Goal: Ask a question

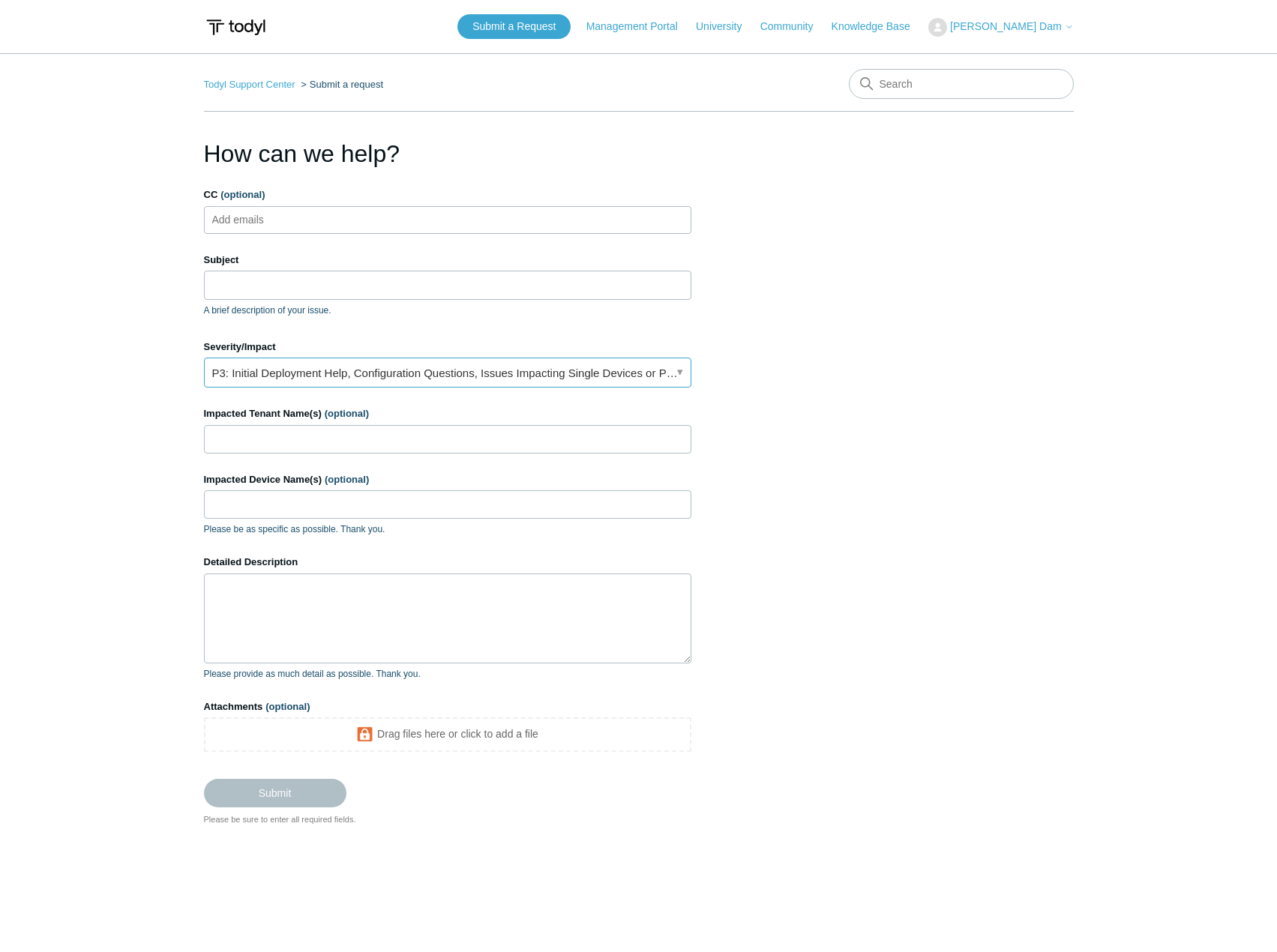
click at [425, 373] on link "P3: Initial Deployment Help, Configuration Questions, Issues Impacting Single D…" at bounding box center [448, 372] width 487 height 30
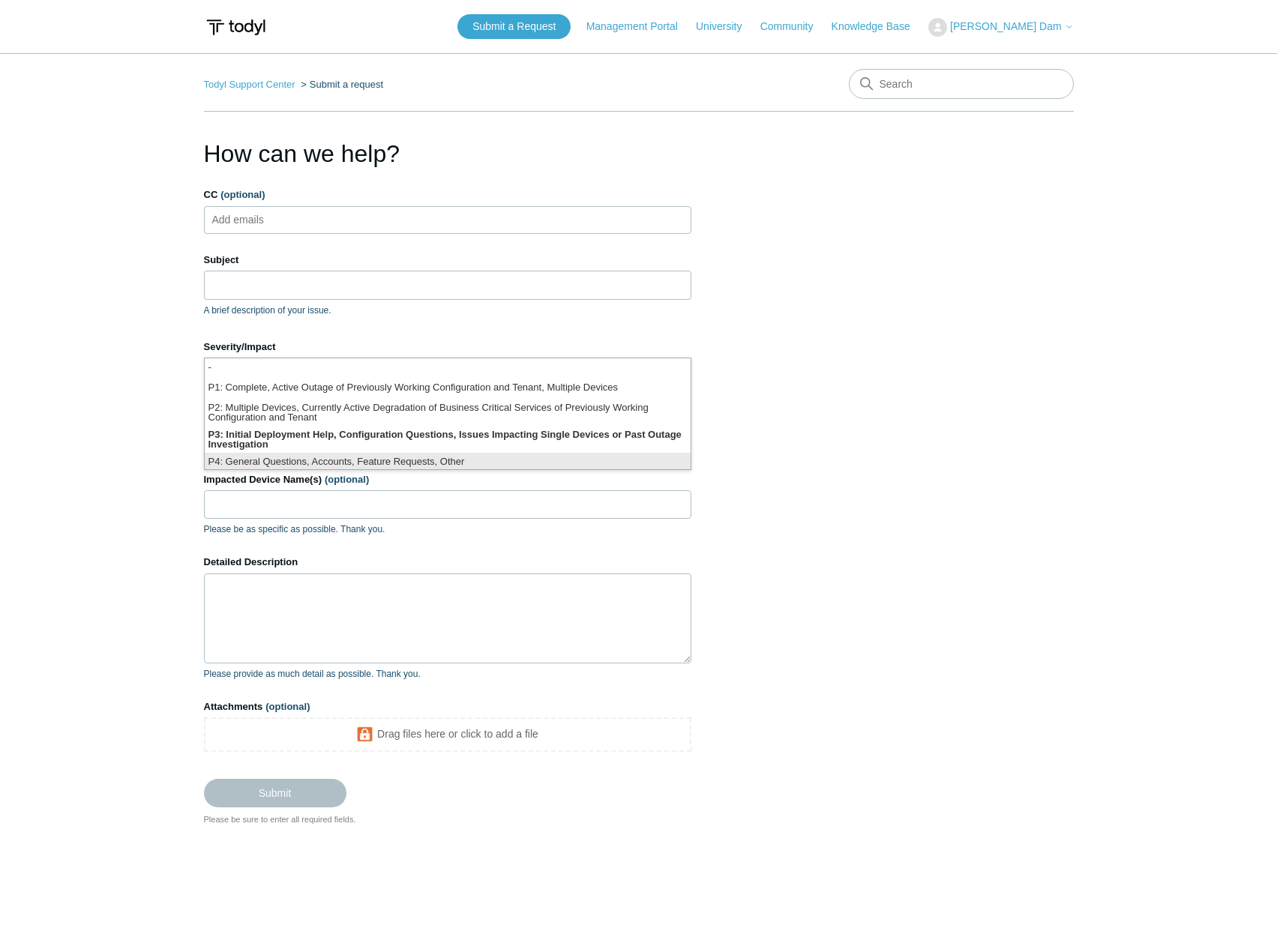
scroll to position [3, 0]
click at [406, 454] on li "P4: General Questions, Accounts, Feature Requests, Other" at bounding box center [448, 459] width 486 height 20
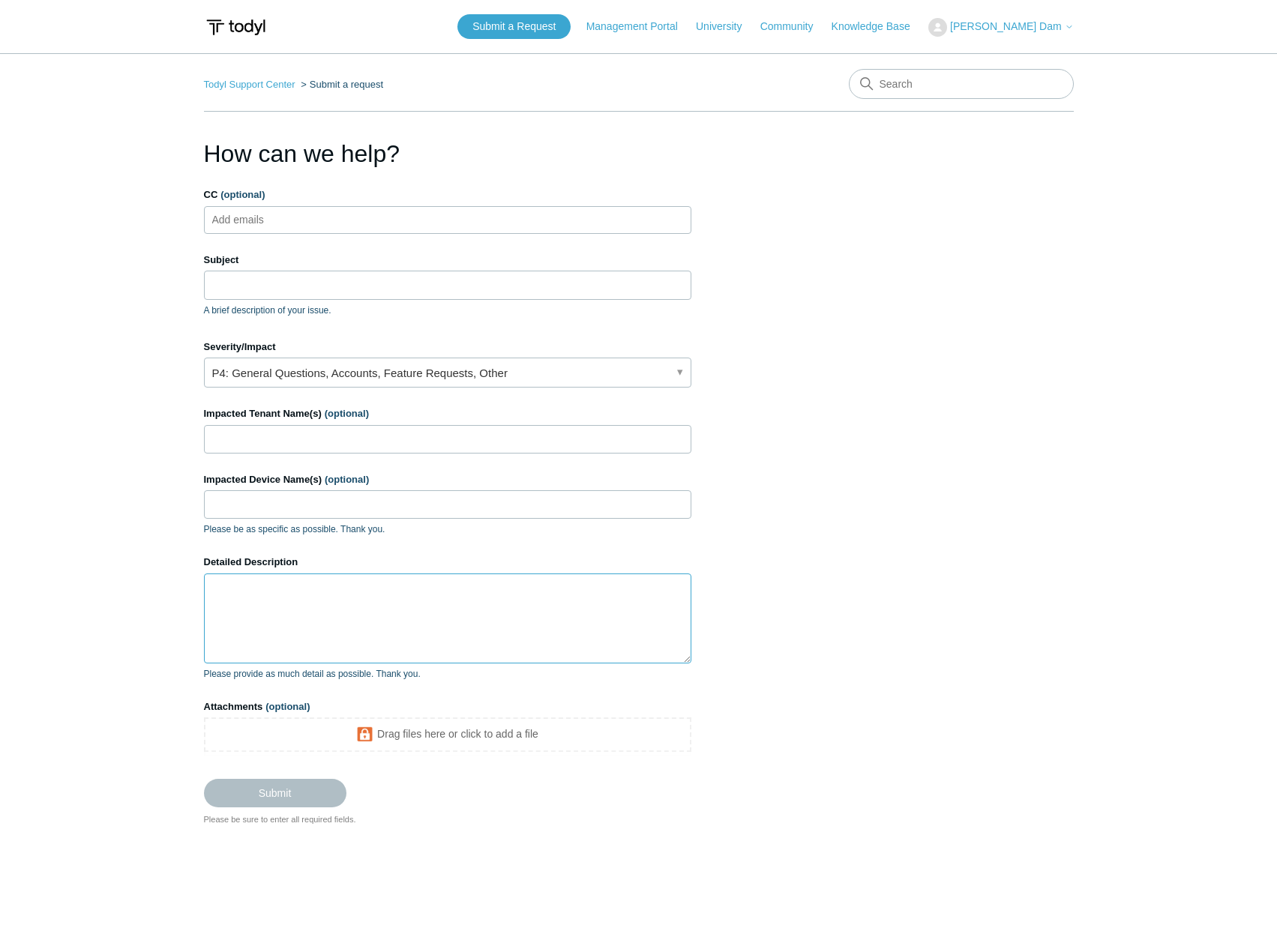
click at [379, 594] on textarea "Detailed Description" at bounding box center [448, 619] width 487 height 90
paste textarea "what is needed or required to secured teh 2 users in [GEOGRAPHIC_DATA]. we just…"
click at [397, 289] on input "Subject" at bounding box center [448, 284] width 487 height 28
click at [403, 590] on textarea "what is needed or required to secured teh 2 users in [GEOGRAPHIC_DATA]. we just…" at bounding box center [448, 619] width 487 height 90
click at [218, 592] on textarea "what is needed or required to secured the 2 users in [GEOGRAPHIC_DATA]. we just…" at bounding box center [448, 619] width 487 height 90
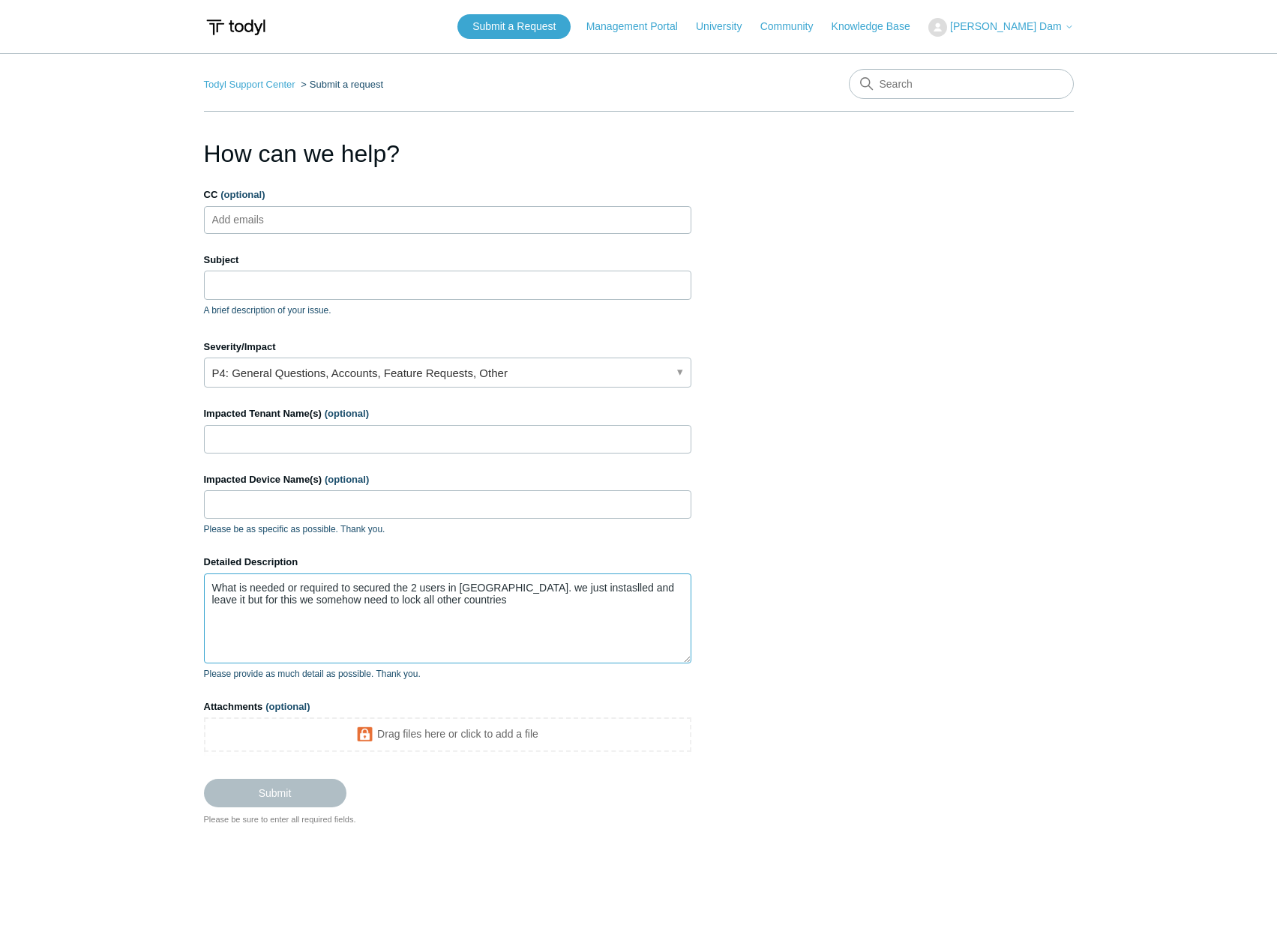
type textarea "What is needed or required to secured the 2 users in [GEOGRAPHIC_DATA]. we just…"
click at [252, 284] on input "Subject" at bounding box center [448, 284] width 487 height 28
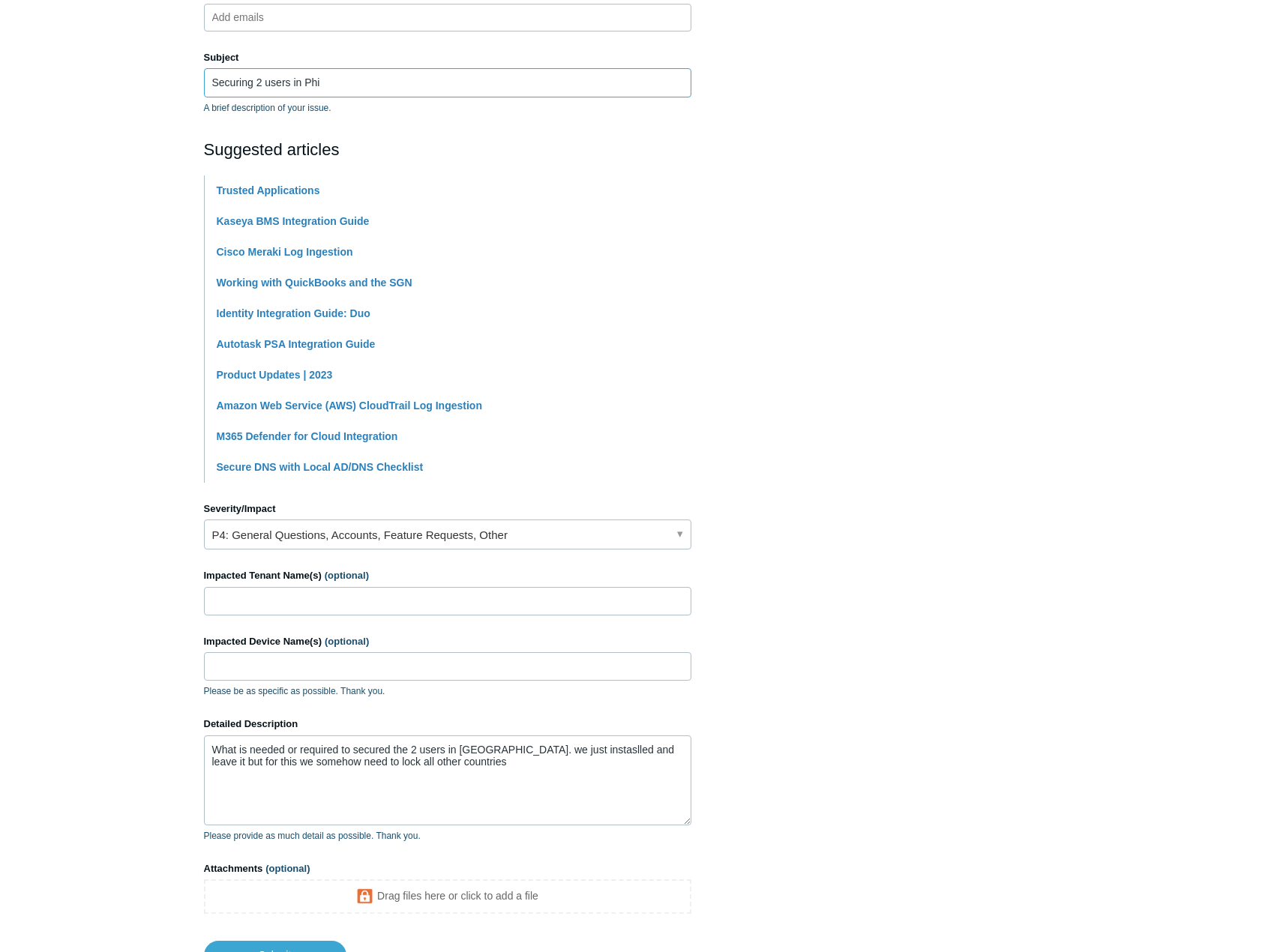
scroll to position [225, 0]
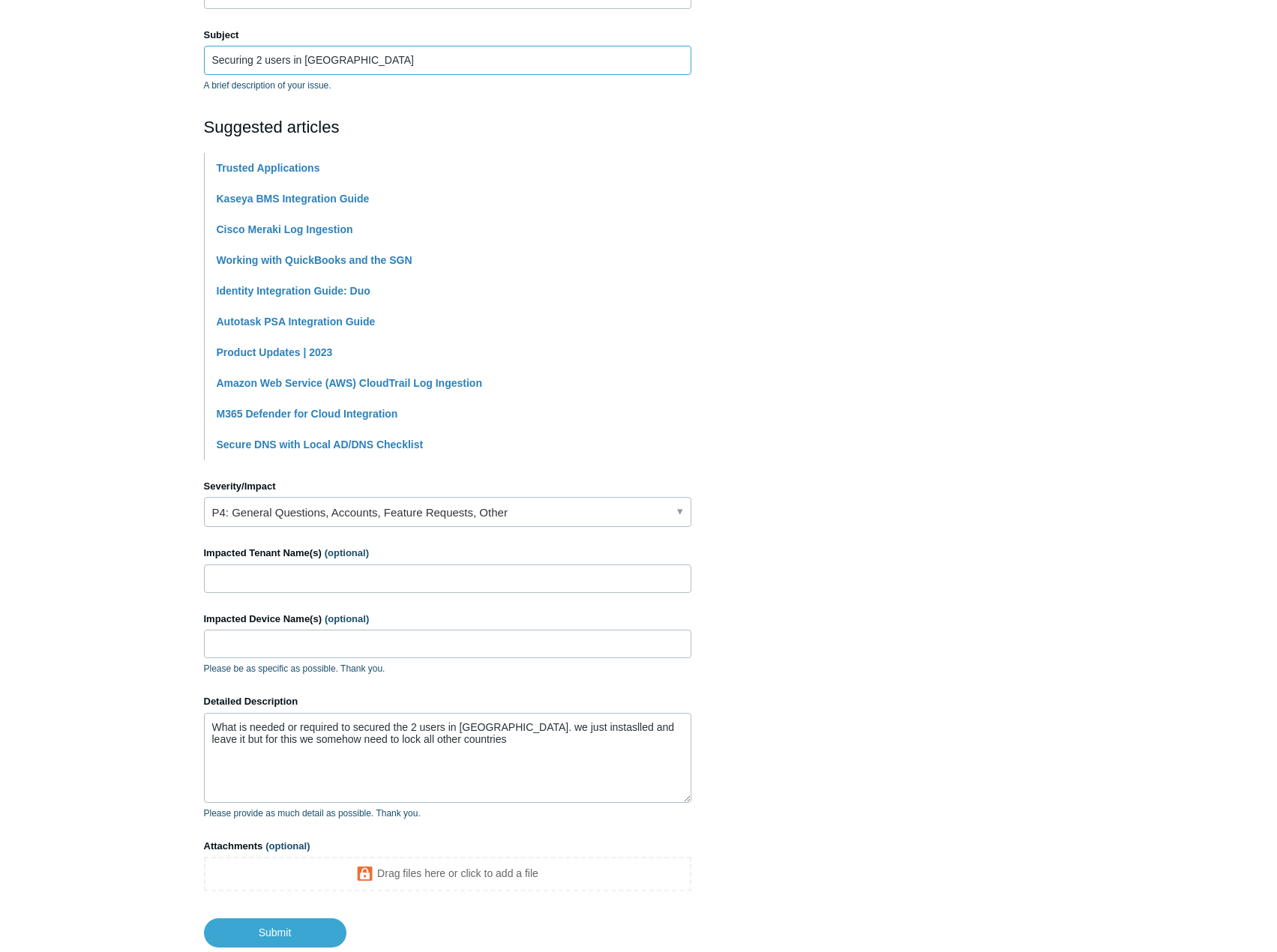
type input "Securing 2 users in [GEOGRAPHIC_DATA]"
click at [956, 439] on section "How can we help? CC (optional) Add emails Subject Securing 2 users in [GEOGRAPH…" at bounding box center [639, 429] width 869 height 1037
click at [576, 730] on textarea "What is needed or required to secured the 2 users in [GEOGRAPHIC_DATA]. we just…" at bounding box center [448, 758] width 487 height 90
click at [520, 728] on textarea "What is needed or required to secured the 2 users in [GEOGRAPHIC_DATA]. we just…" at bounding box center [448, 758] width 487 height 90
type textarea "What is needed or required to secured the 2 users in [GEOGRAPHIC_DATA]. We just…"
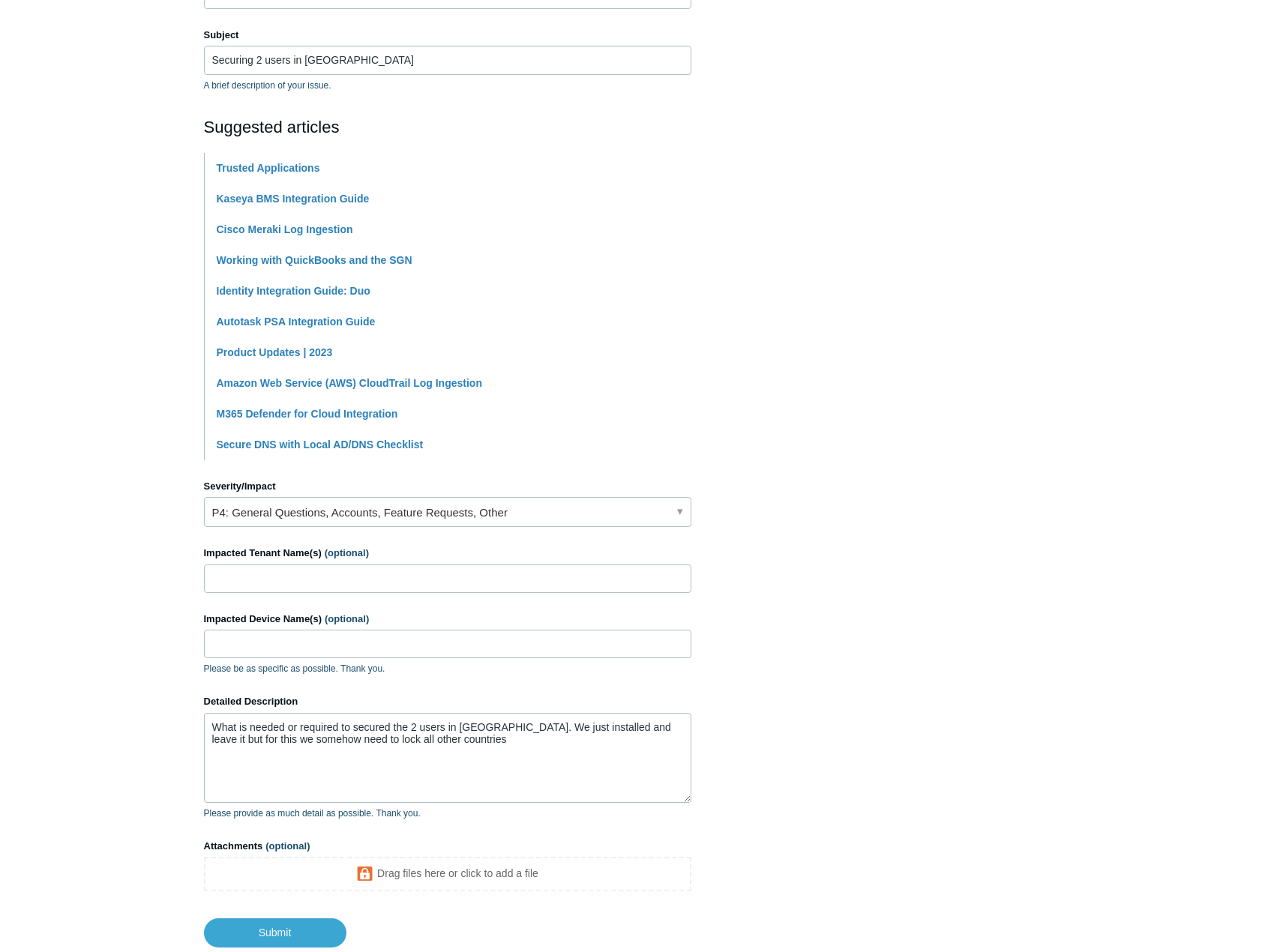
click at [835, 641] on section "How can we help? CC (optional) Add emails Subject Securing 2 users in [GEOGRAPH…" at bounding box center [639, 429] width 869 height 1037
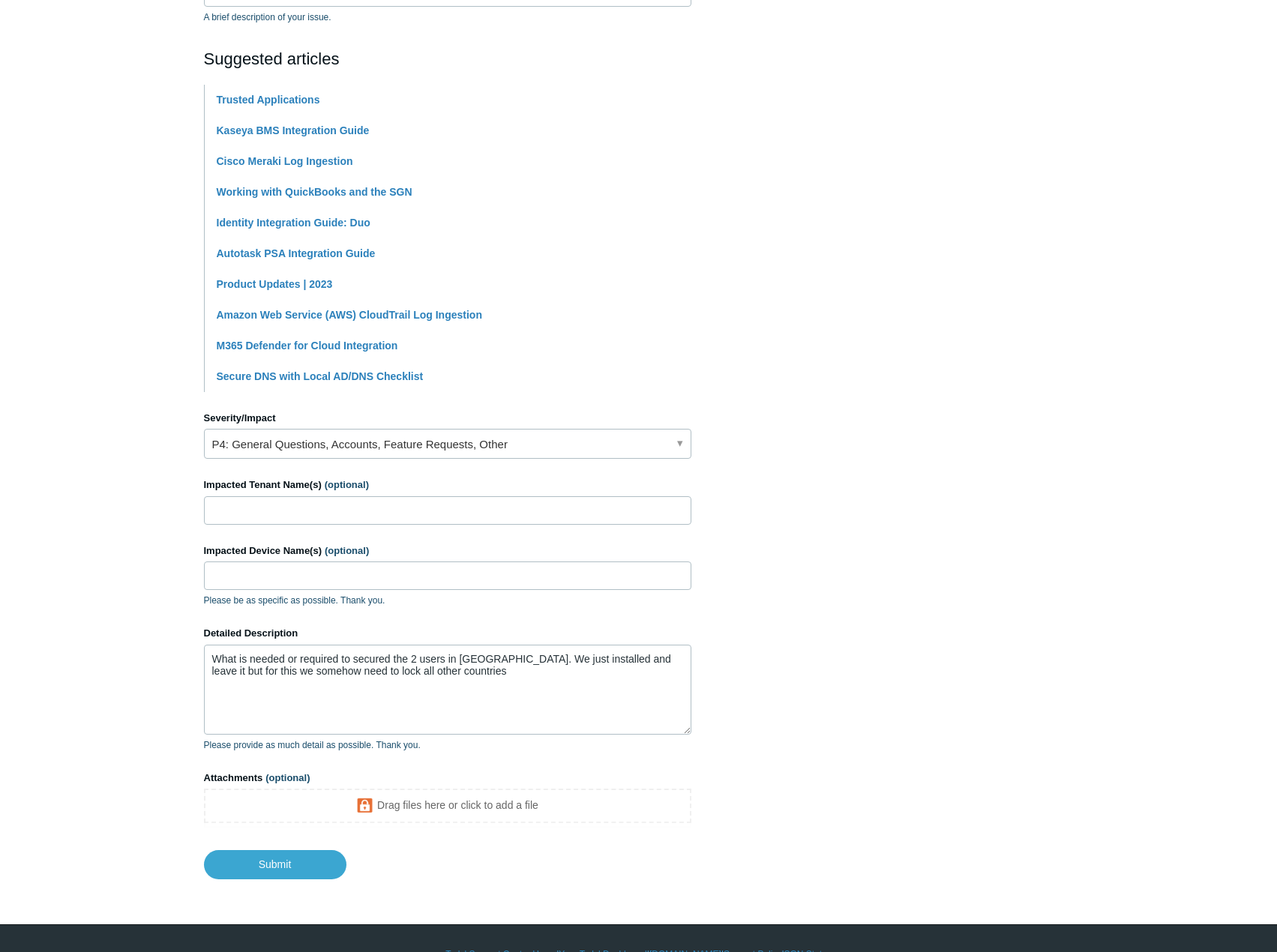
scroll to position [325, 0]
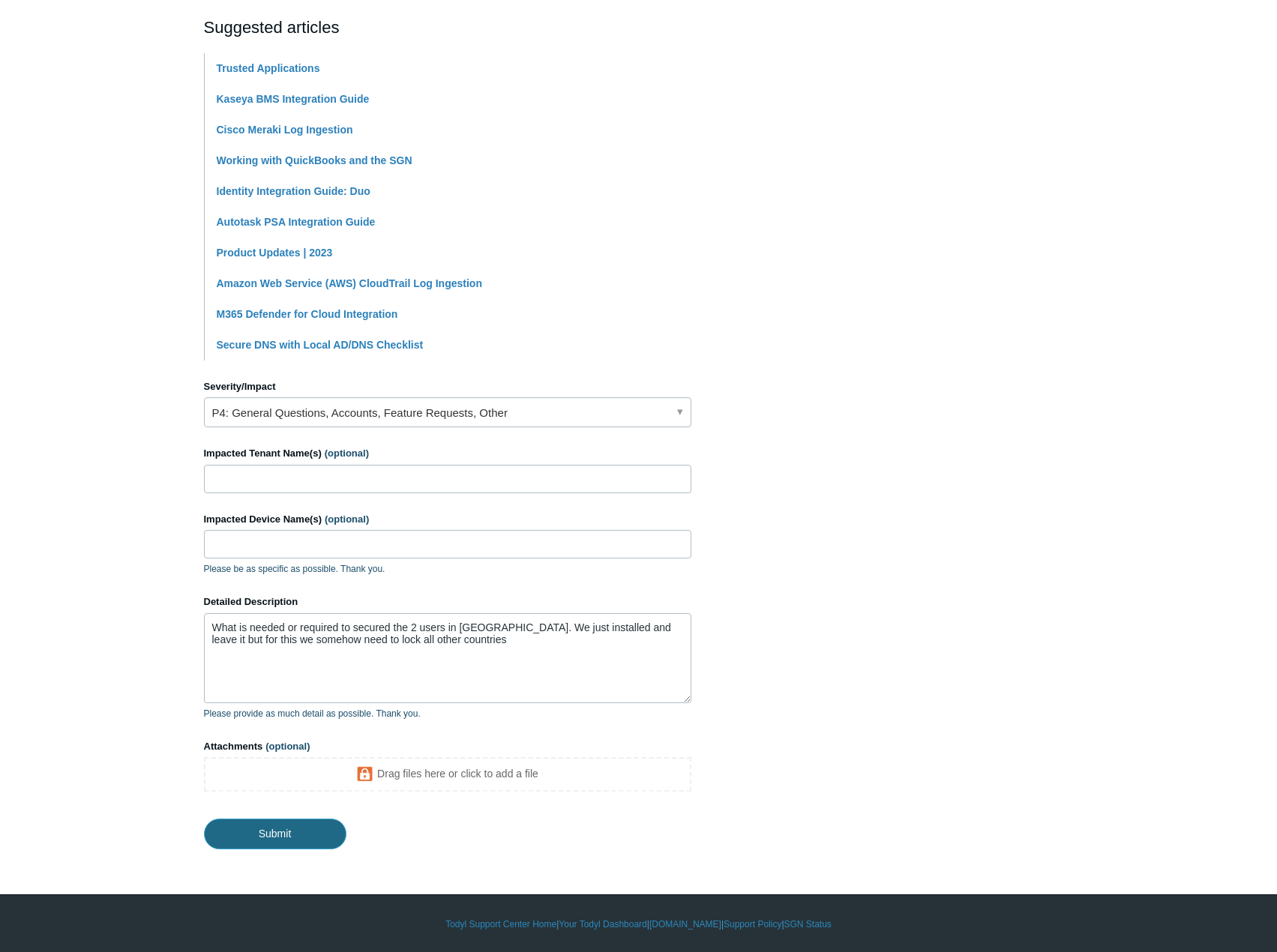
click at [283, 826] on input "Submit" at bounding box center [275, 833] width 142 height 30
